Goal: Task Accomplishment & Management: Manage account settings

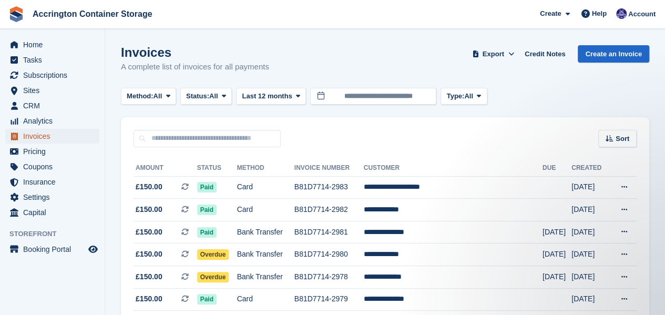
drag, startPoint x: 0, startPoint y: 0, endPoint x: 63, endPoint y: 134, distance: 148.3
click at [63, 134] on span "Invoices" at bounding box center [54, 136] width 63 height 15
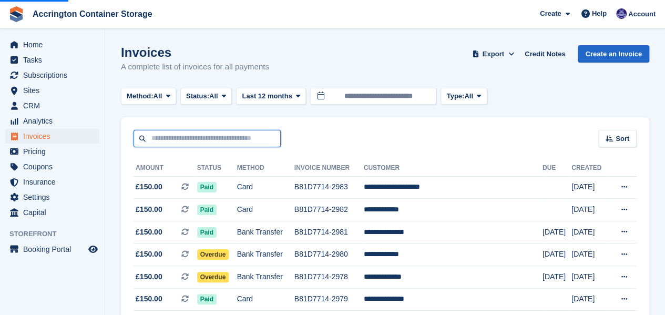
click at [193, 134] on input "text" at bounding box center [207, 138] width 147 height 17
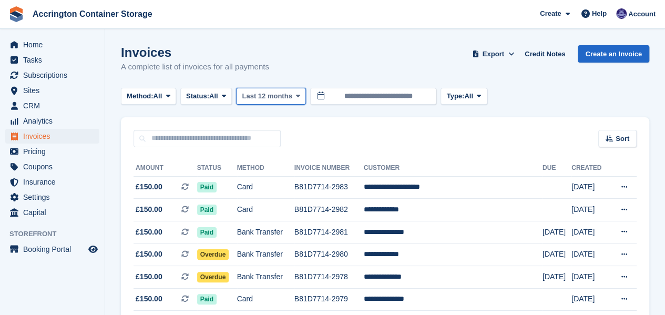
click at [259, 96] on span "Last 12 months" at bounding box center [267, 96] width 50 height 11
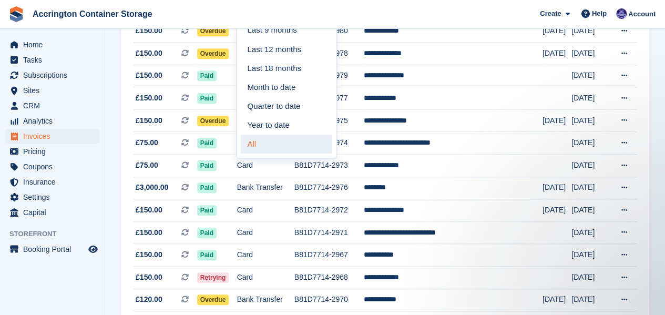
click at [274, 145] on link "All" at bounding box center [287, 144] width 92 height 19
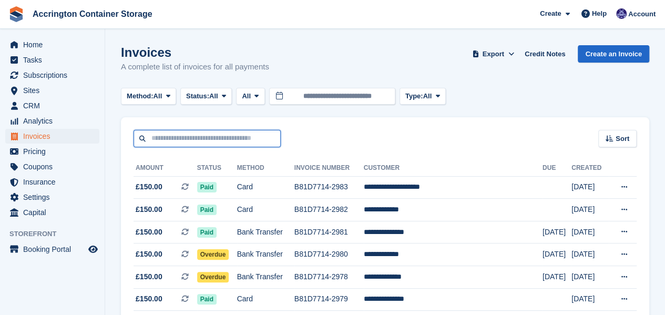
click at [238, 136] on input "text" at bounding box center [207, 138] width 147 height 17
type input "******"
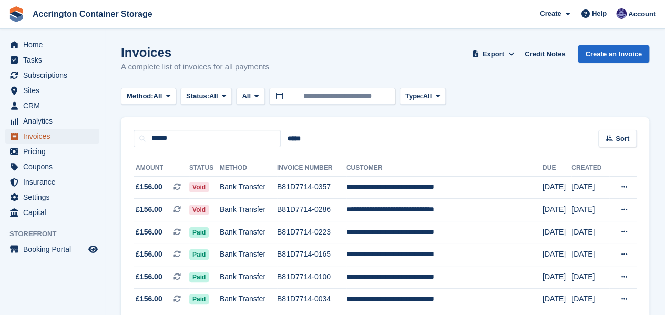
click at [63, 133] on span "Invoices" at bounding box center [54, 136] width 63 height 15
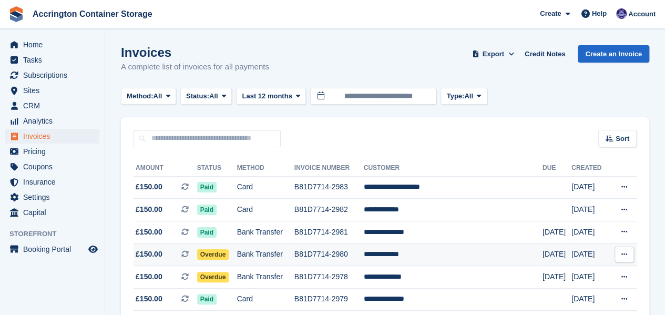
click at [295, 249] on td "Bank Transfer" at bounding box center [265, 255] width 57 height 23
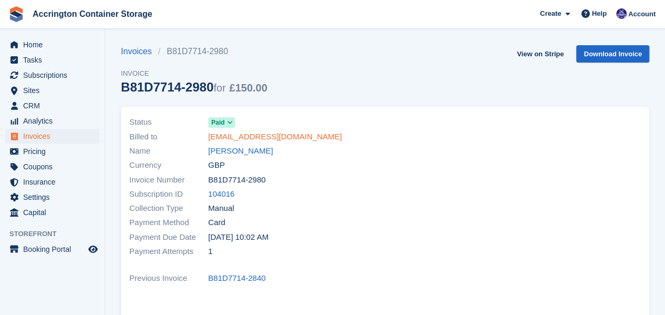
click at [267, 139] on link "sublimation122@yahoo.com" at bounding box center [275, 137] width 134 height 12
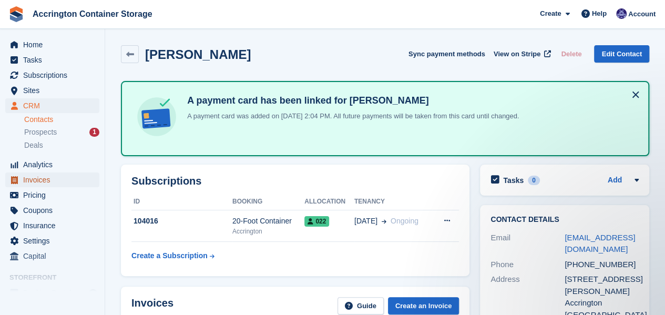
click at [50, 175] on span "Invoices" at bounding box center [54, 180] width 63 height 15
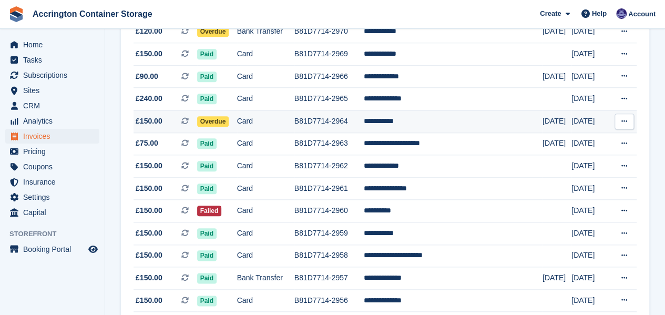
scroll to position [493, 0]
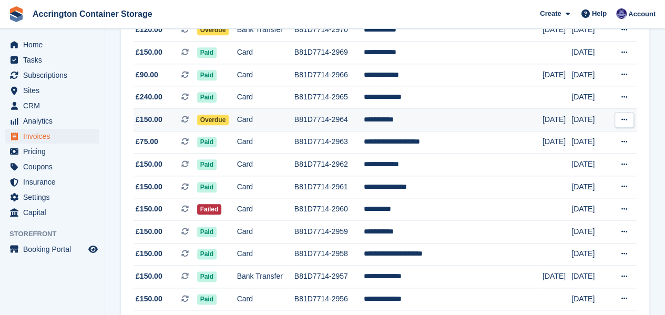
click at [266, 131] on td "Card" at bounding box center [265, 119] width 57 height 23
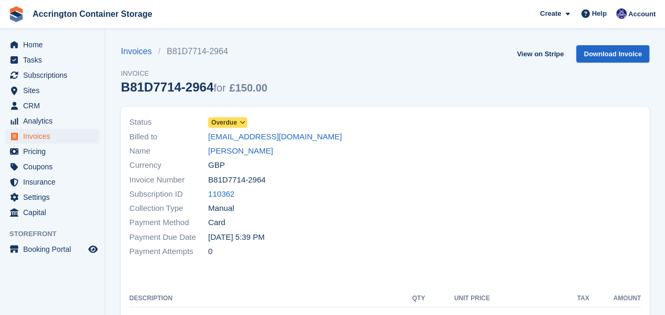
click at [239, 120] on icon at bounding box center [242, 122] width 6 height 6
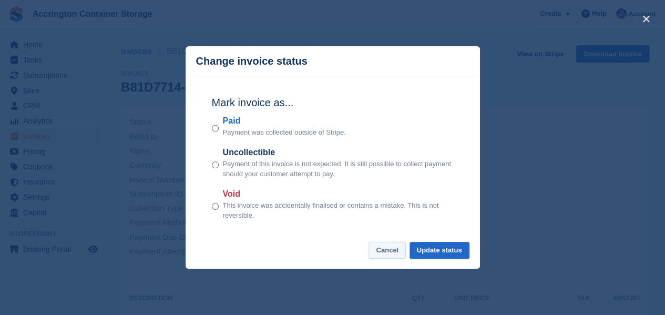
click at [383, 254] on button "Cancel" at bounding box center [387, 250] width 37 height 17
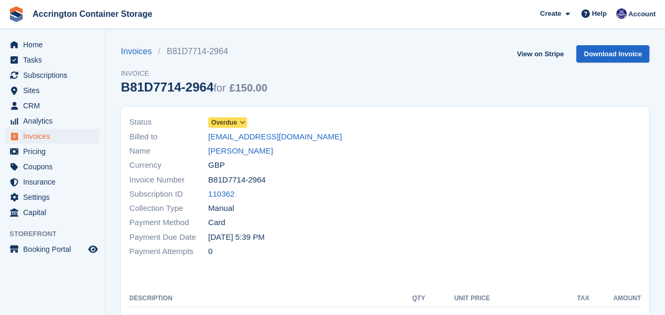
click at [215, 120] on span "Overdue" at bounding box center [224, 122] width 26 height 9
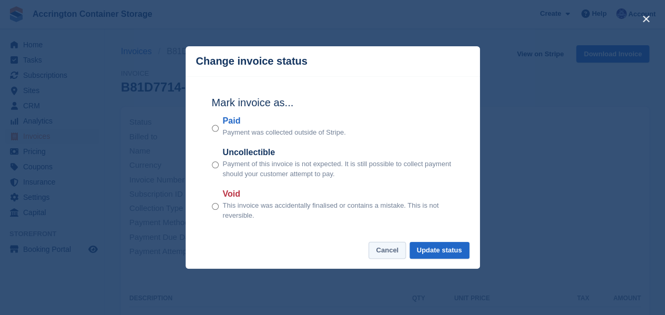
click at [393, 249] on button "Cancel" at bounding box center [387, 250] width 37 height 17
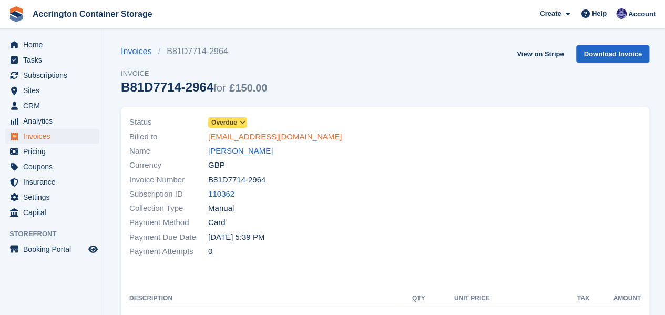
click at [266, 140] on link "[EMAIL_ADDRESS][DOMAIN_NAME]" at bounding box center [275, 137] width 134 height 12
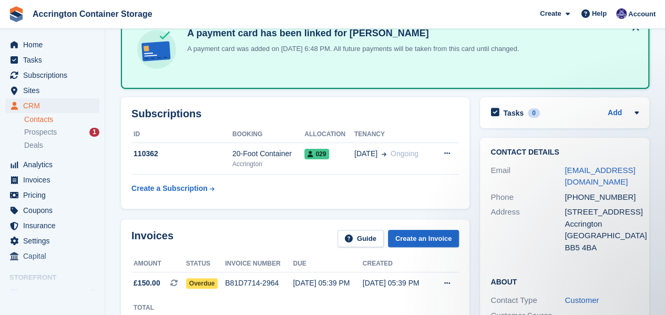
scroll to position [258, 0]
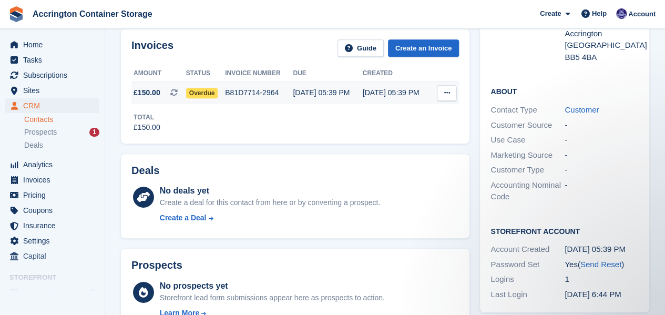
click at [224, 98] on td "Overdue" at bounding box center [205, 93] width 39 height 22
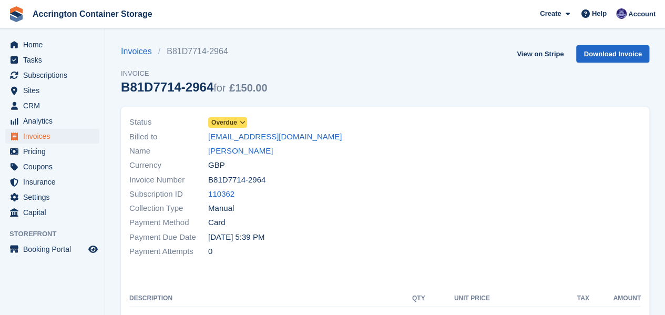
click at [224, 125] on span "Overdue" at bounding box center [224, 122] width 26 height 9
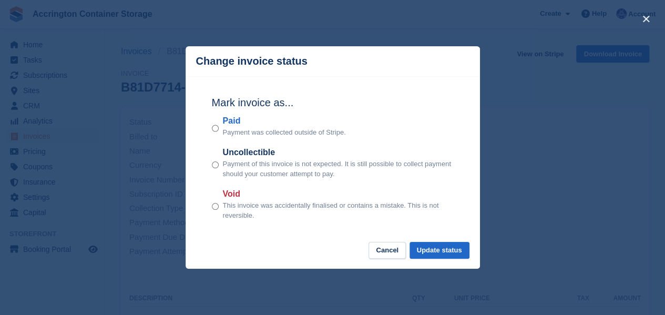
click at [218, 128] on div "Paid Payment was collected outside of Stripe." at bounding box center [333, 126] width 242 height 23
click at [207, 127] on div "Mark invoice as... Paid Payment was collected outside of Stripe. Uncollectible …" at bounding box center [332, 159] width 263 height 166
click at [435, 245] on button "Update status" at bounding box center [440, 250] width 60 height 17
